Goal: Check status: Check status

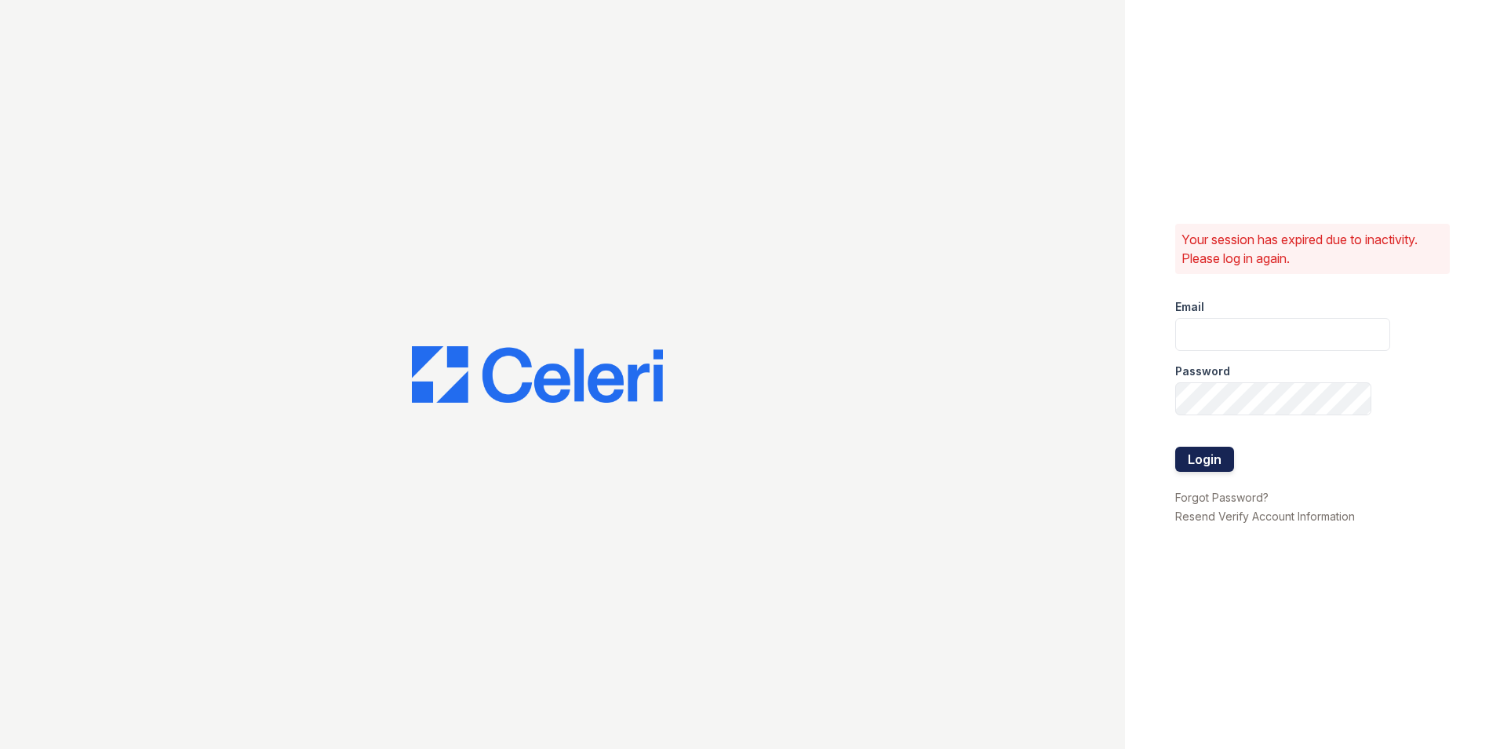
type input "hrouse@mmgmgt.com"
click at [1221, 461] on button "Login" at bounding box center [1204, 458] width 59 height 25
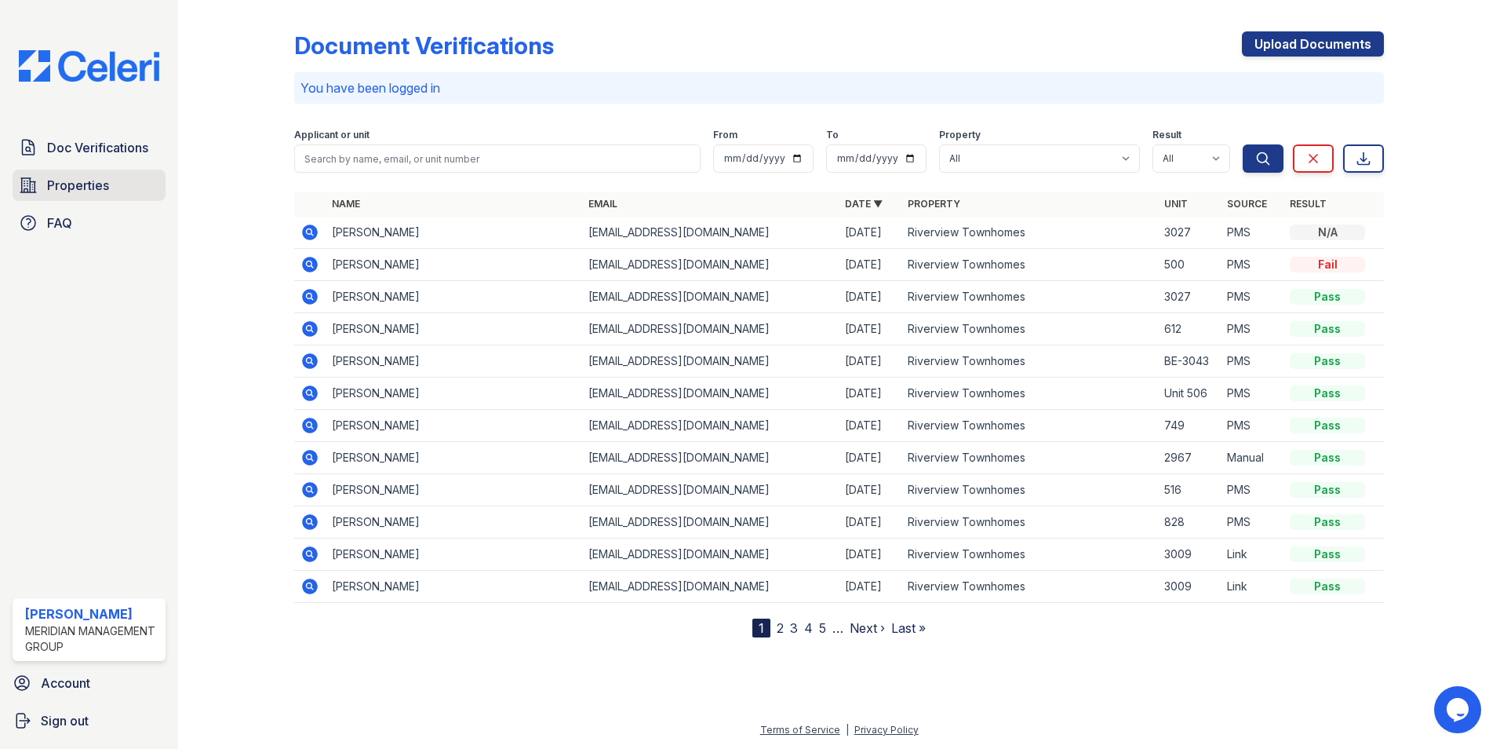
click at [67, 182] on span "Properties" at bounding box center [78, 185] width 62 height 19
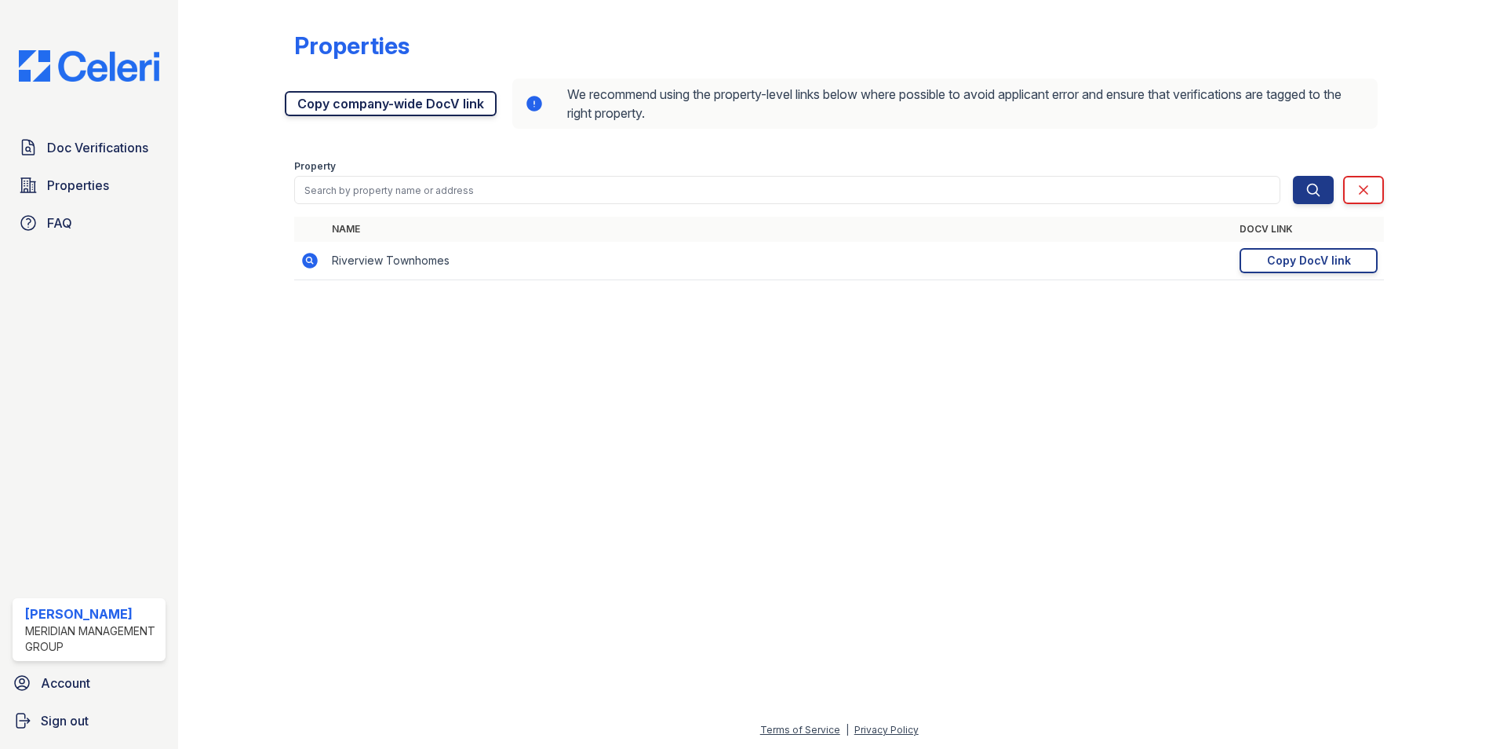
click at [363, 102] on link "Copy company-wide DocV link" at bounding box center [391, 103] width 212 height 25
click at [90, 185] on span "Properties" at bounding box center [78, 185] width 62 height 19
click at [112, 143] on span "Doc Verifications" at bounding box center [97, 147] width 101 height 19
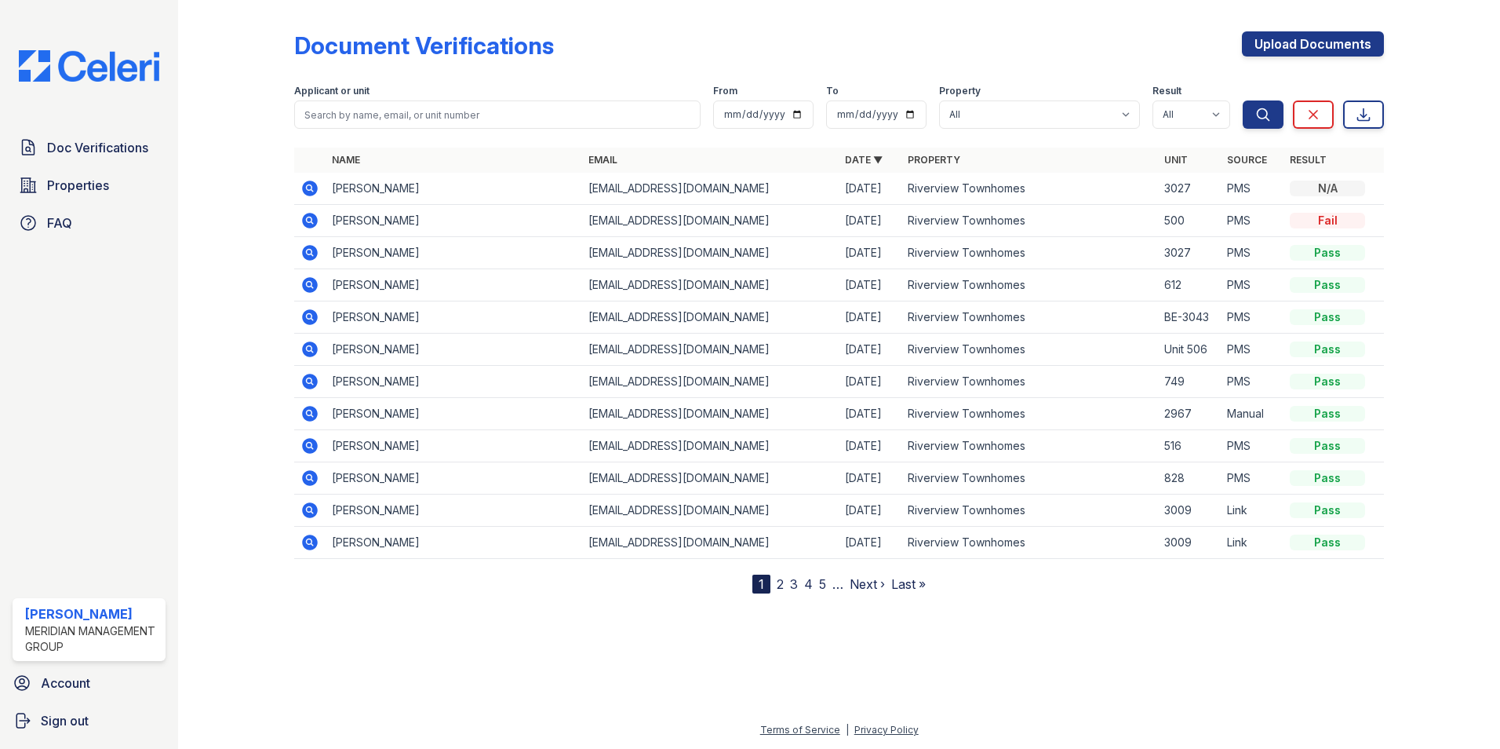
click at [780, 581] on link "2" at bounding box center [780, 584] width 7 height 16
click at [304, 445] on icon at bounding box center [310, 446] width 16 height 16
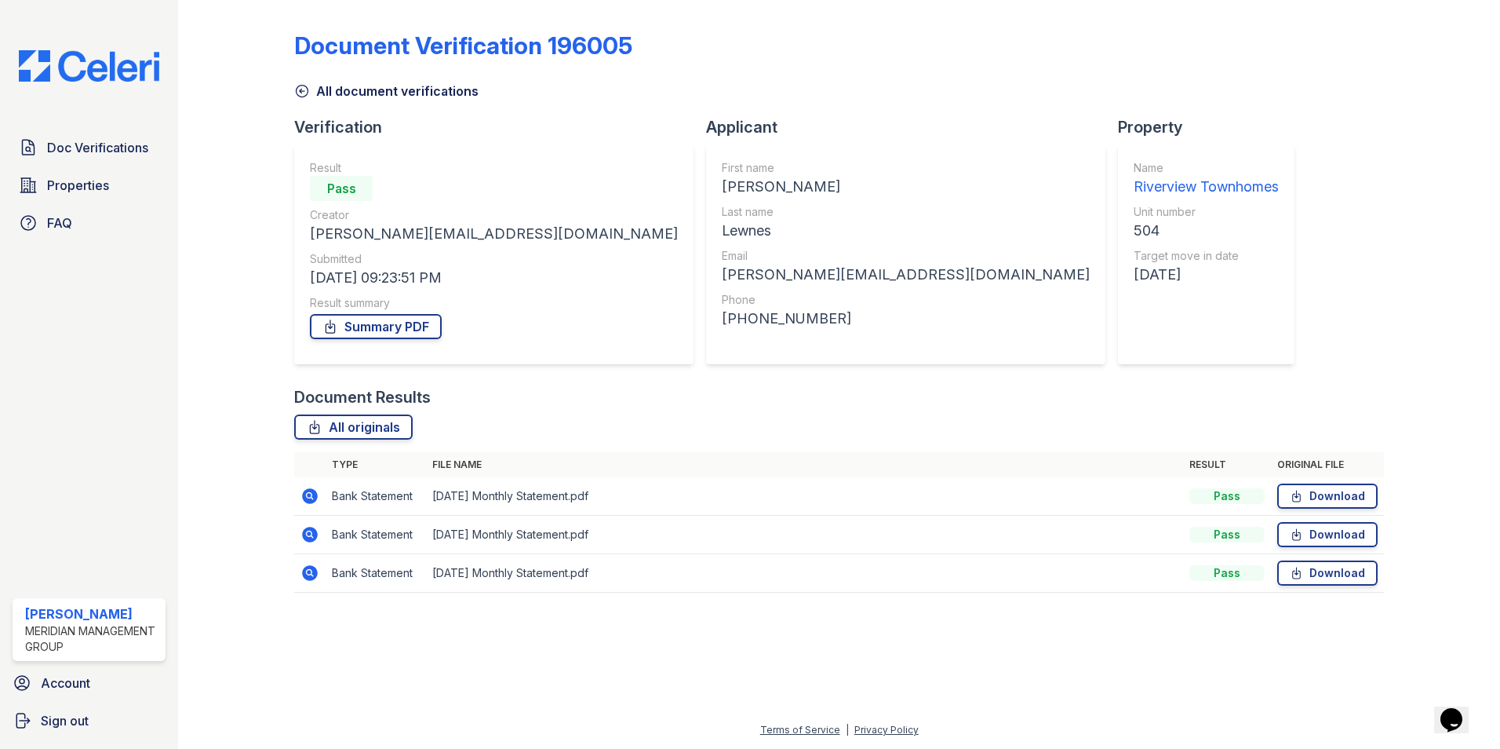
click at [310, 494] on icon at bounding box center [309, 495] width 4 height 4
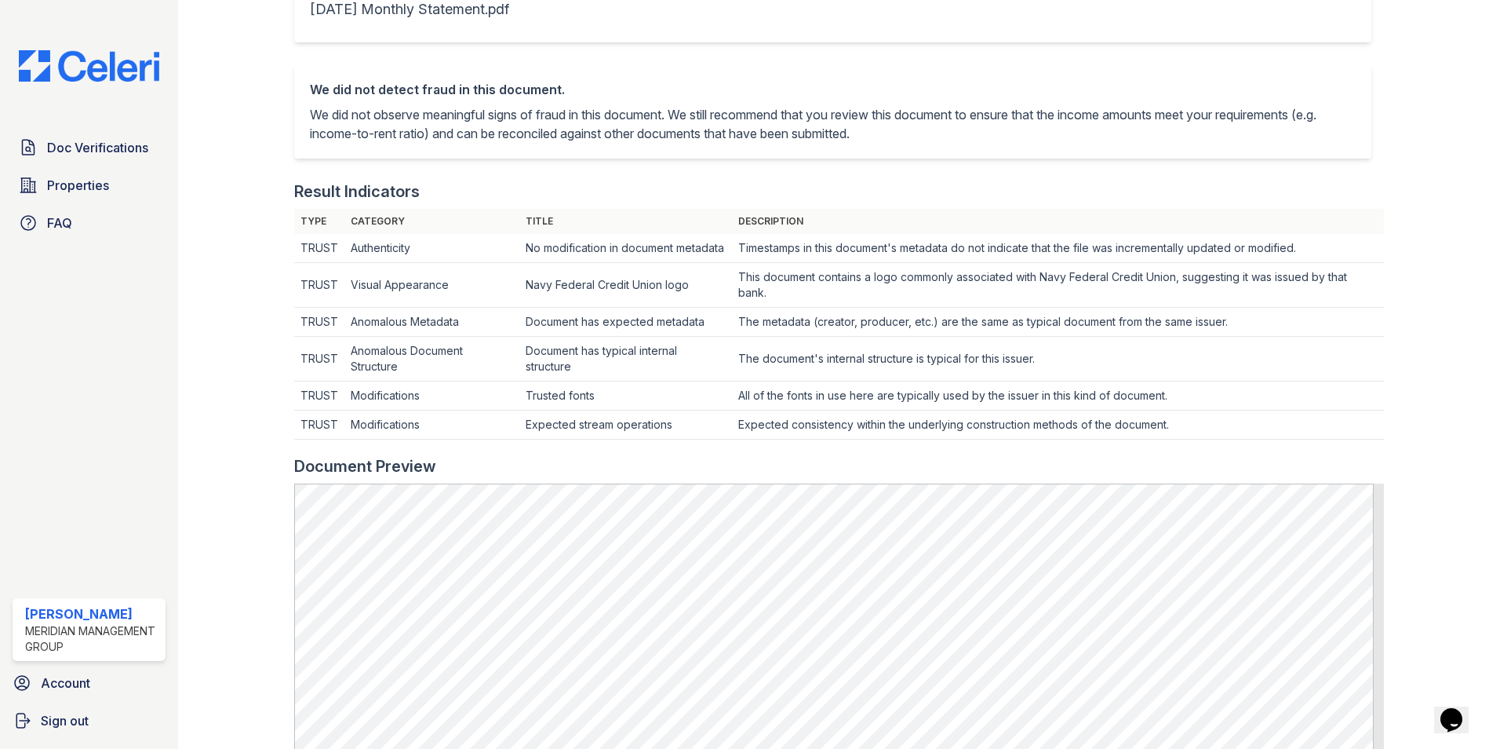
scroll to position [471, 0]
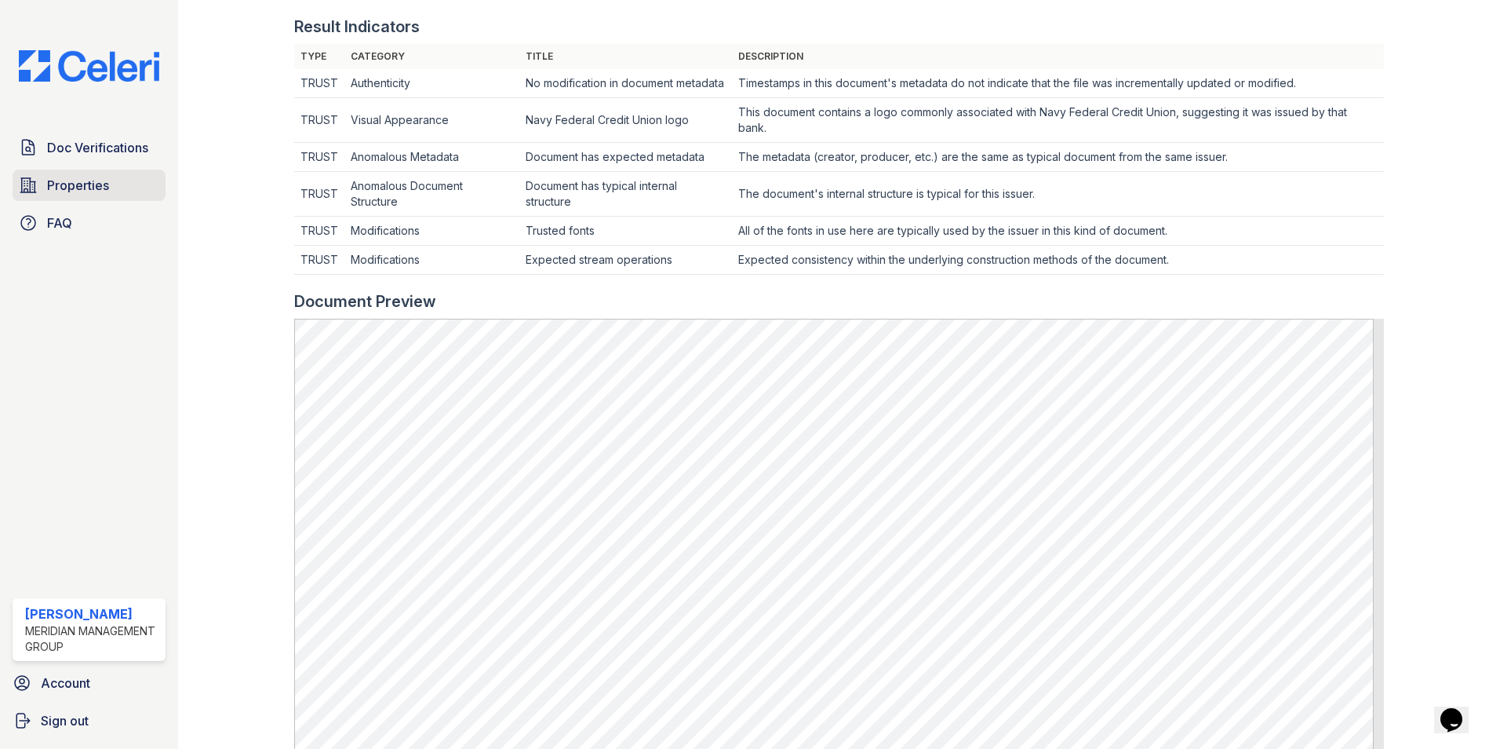
click at [49, 186] on span "Properties" at bounding box center [78, 185] width 62 height 19
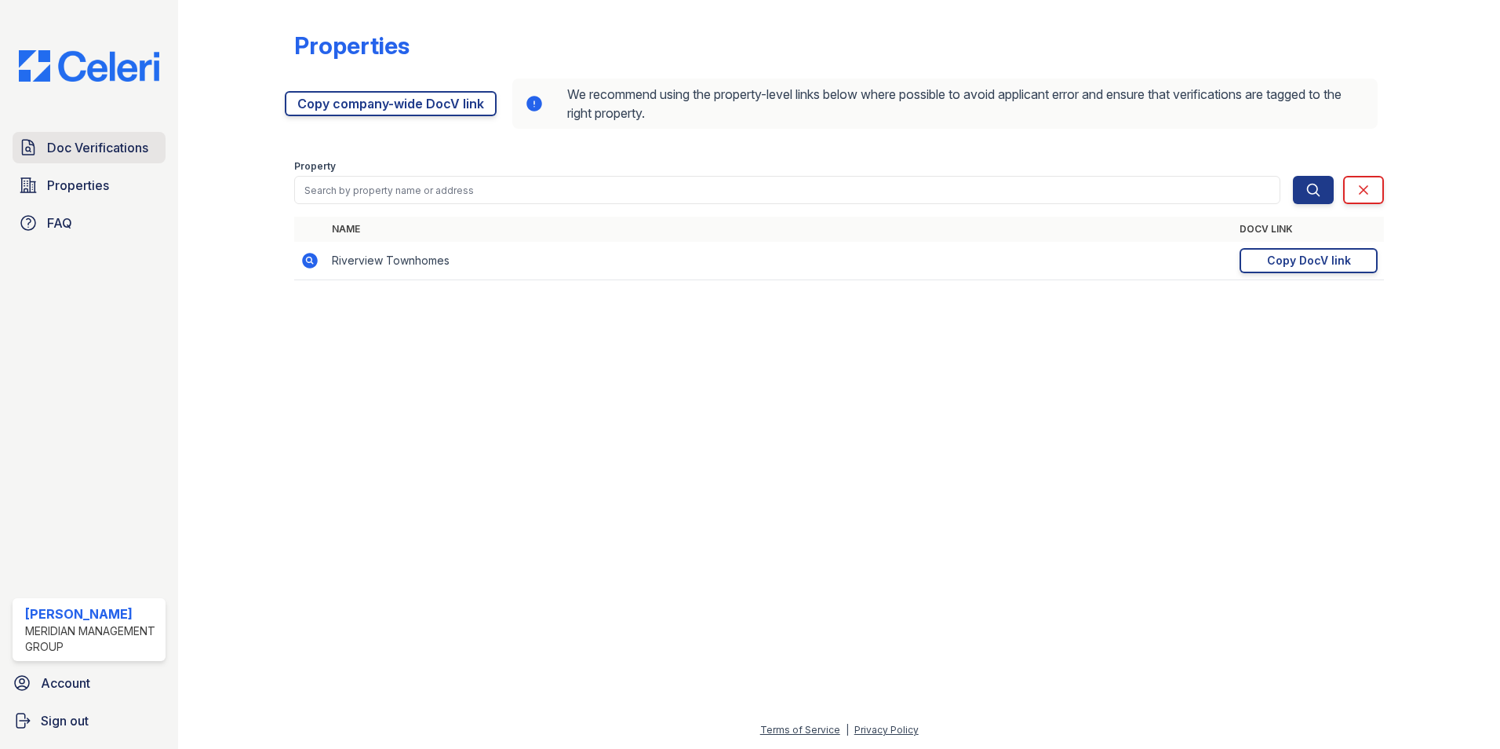
click at [77, 149] on span "Doc Verifications" at bounding box center [97, 147] width 101 height 19
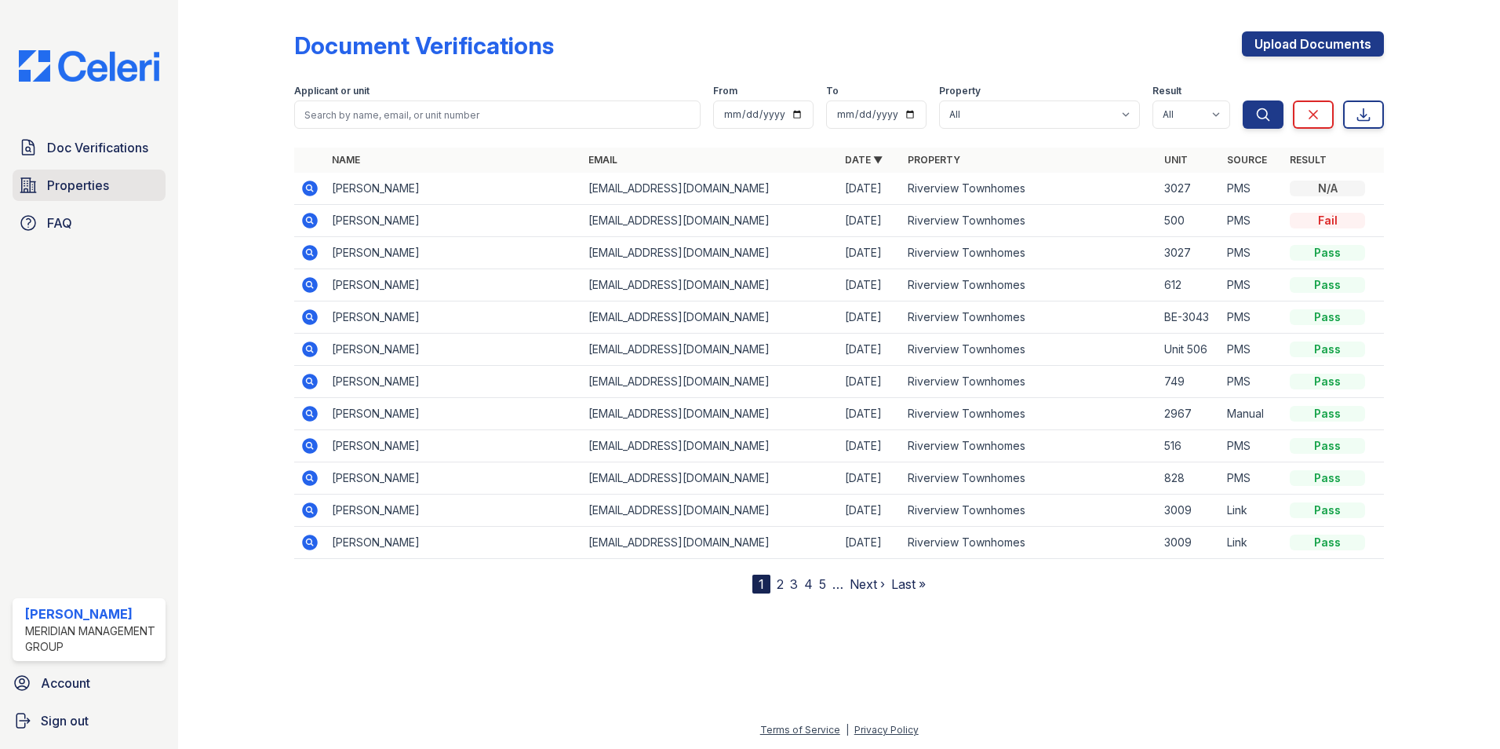
click at [61, 183] on span "Properties" at bounding box center [78, 185] width 62 height 19
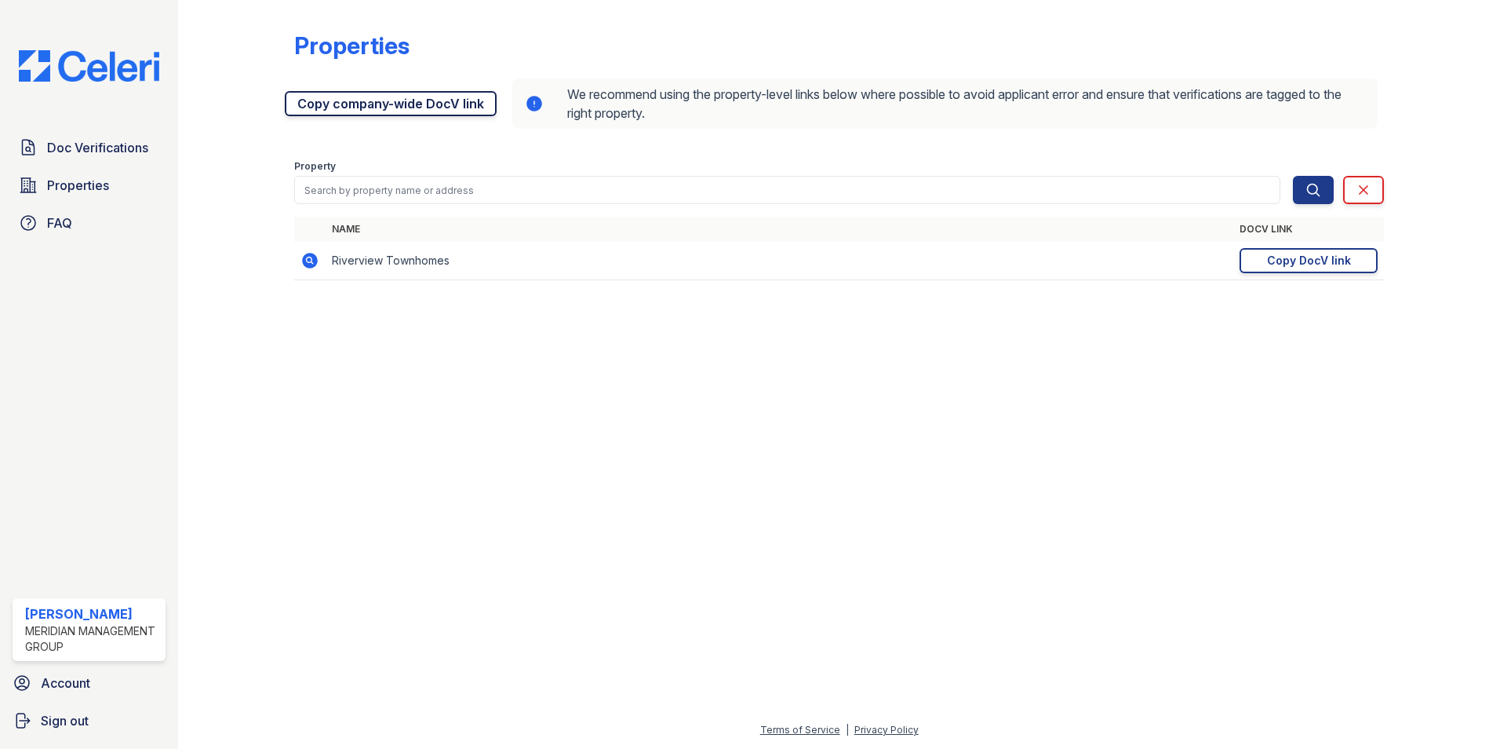
click at [361, 106] on link "Copy company-wide DocV link" at bounding box center [391, 103] width 212 height 25
click at [80, 148] on span "Doc Verifications" at bounding box center [97, 147] width 101 height 19
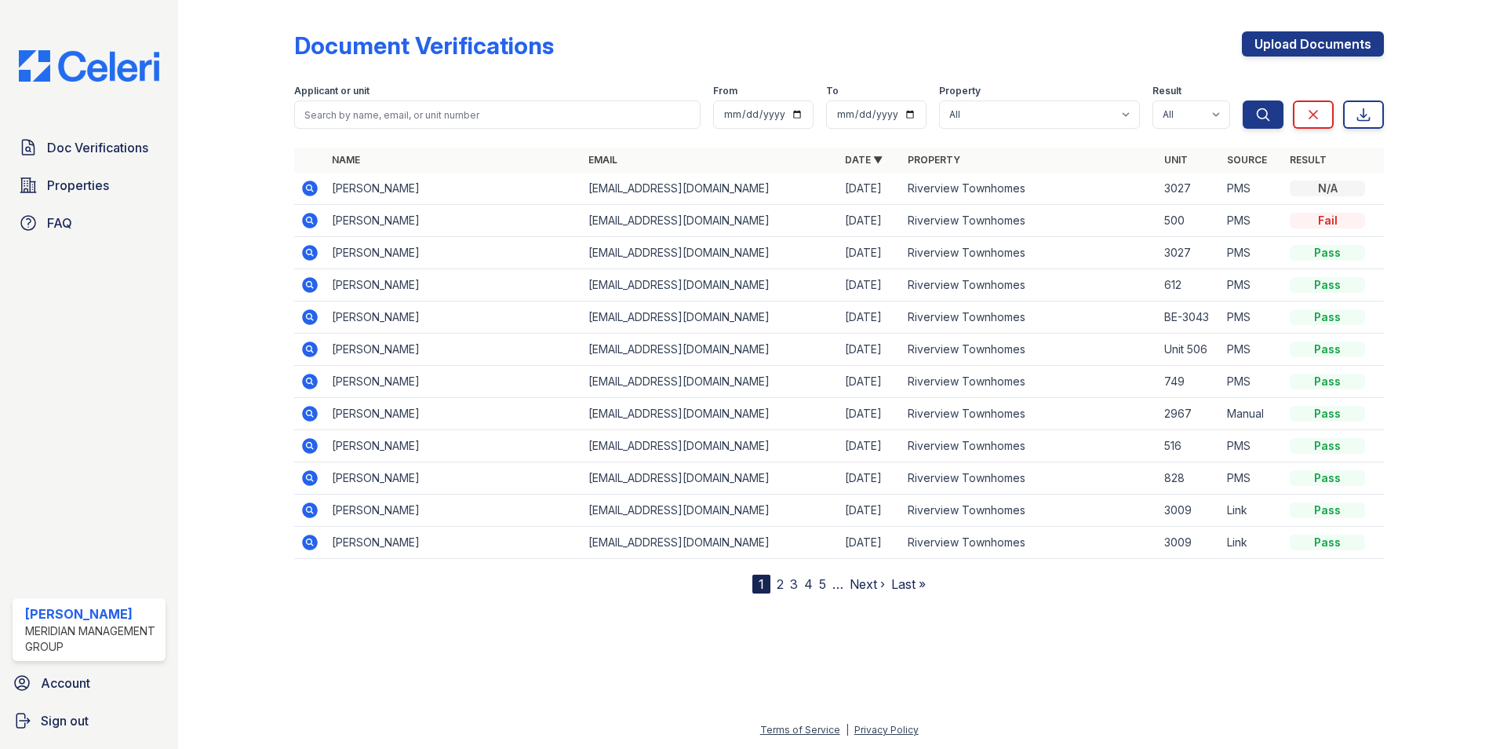
click at [781, 580] on link "2" at bounding box center [780, 584] width 7 height 16
click at [915, 584] on link "Next ›" at bounding box center [915, 584] width 35 height 16
click at [916, 584] on link "Next ›" at bounding box center [922, 584] width 35 height 16
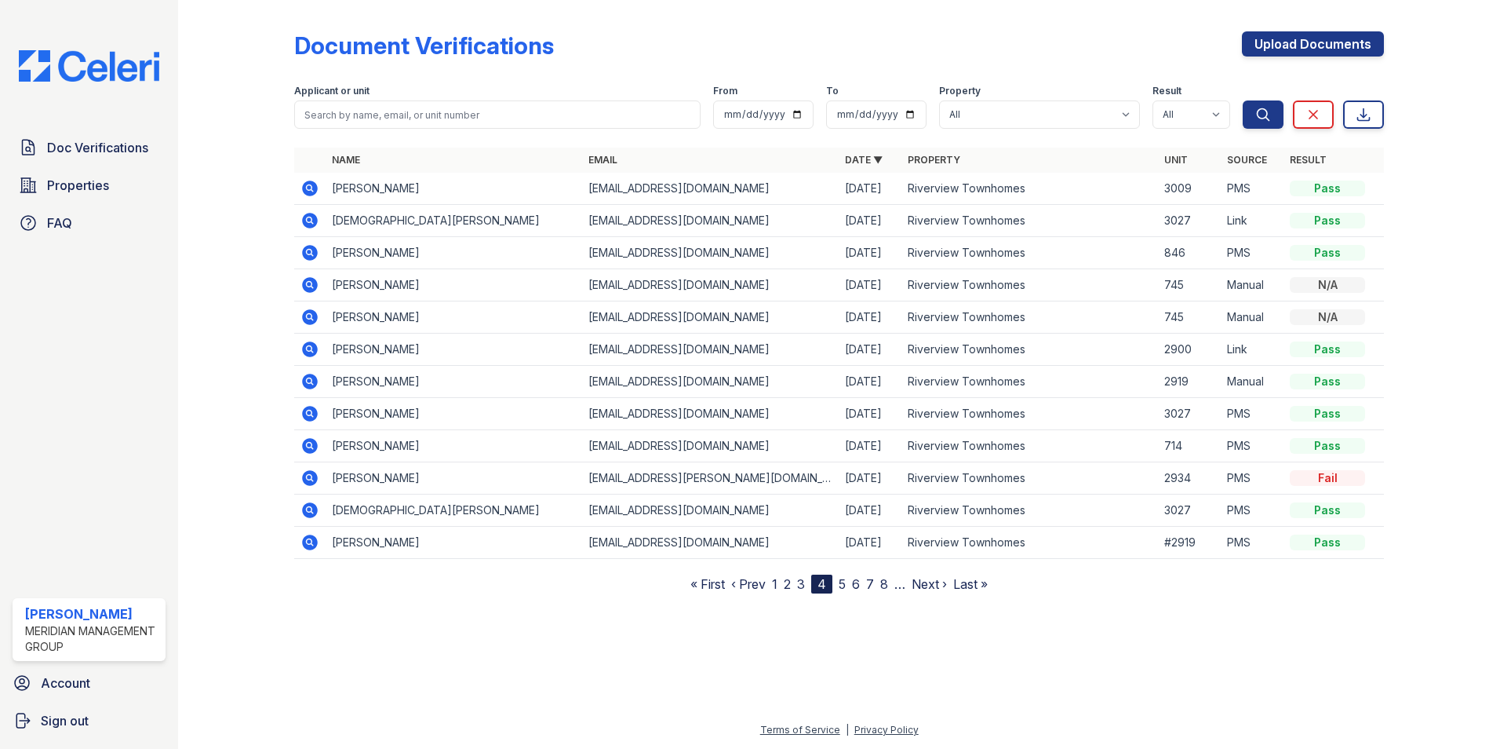
click at [916, 584] on link "Next ›" at bounding box center [929, 584] width 35 height 16
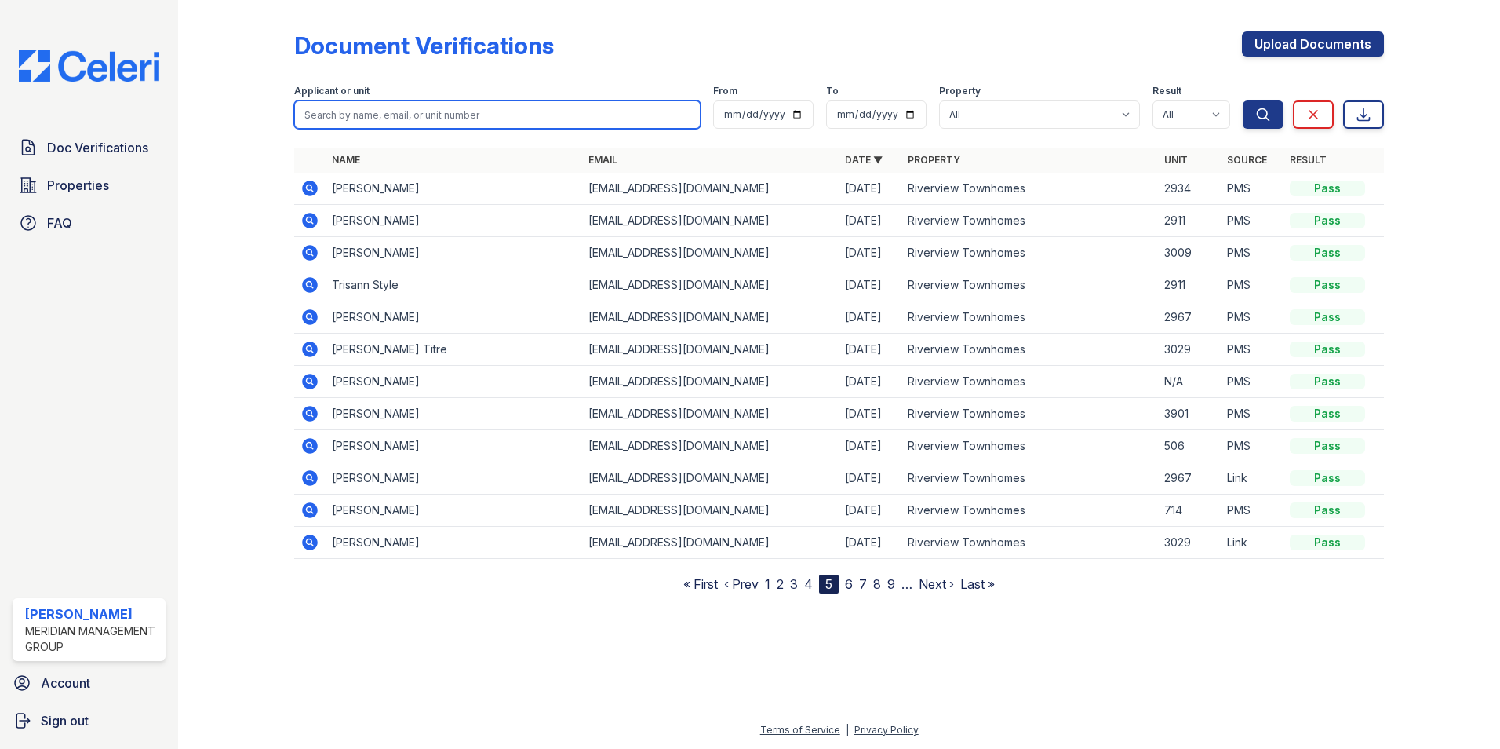
click at [420, 122] on input "search" at bounding box center [497, 114] width 406 height 28
type input "James Lee"
click at [1243, 100] on button "Search" at bounding box center [1263, 114] width 41 height 28
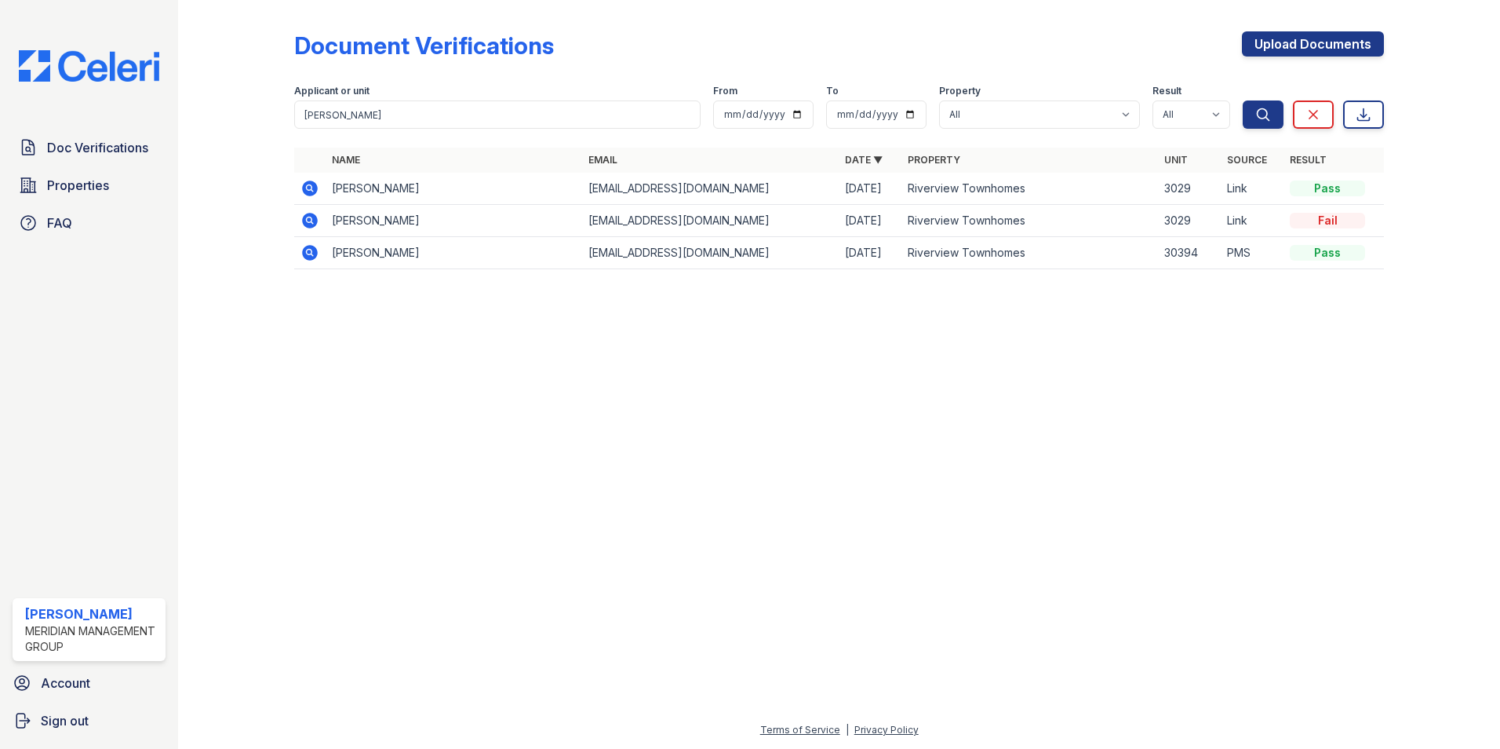
click at [306, 187] on icon at bounding box center [310, 188] width 16 height 16
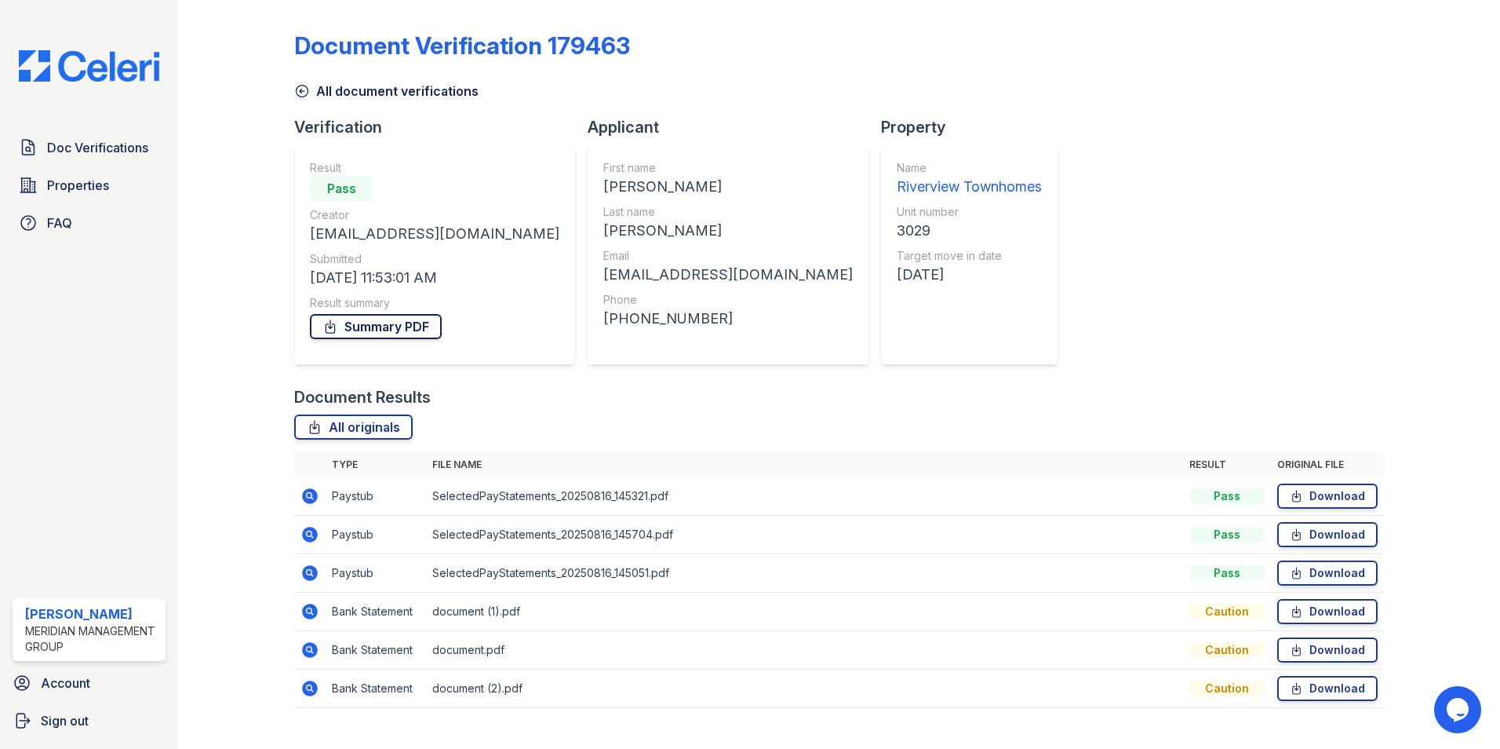
click at [381, 326] on link "Summary PDF" at bounding box center [376, 326] width 132 height 25
